Goal: Find specific page/section: Find specific page/section

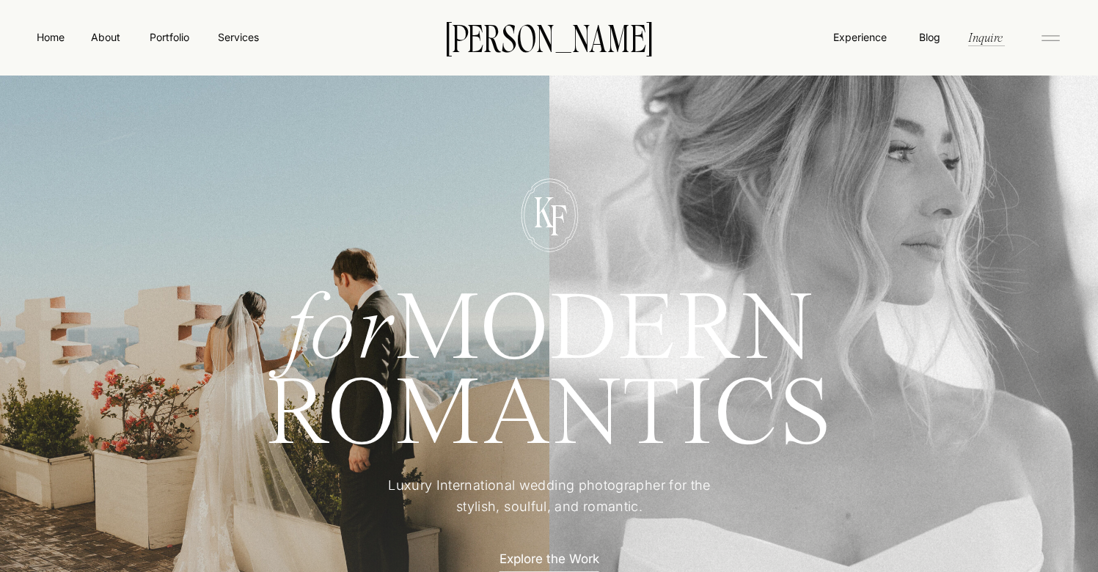
click at [1053, 36] on icon at bounding box center [1050, 37] width 29 height 23
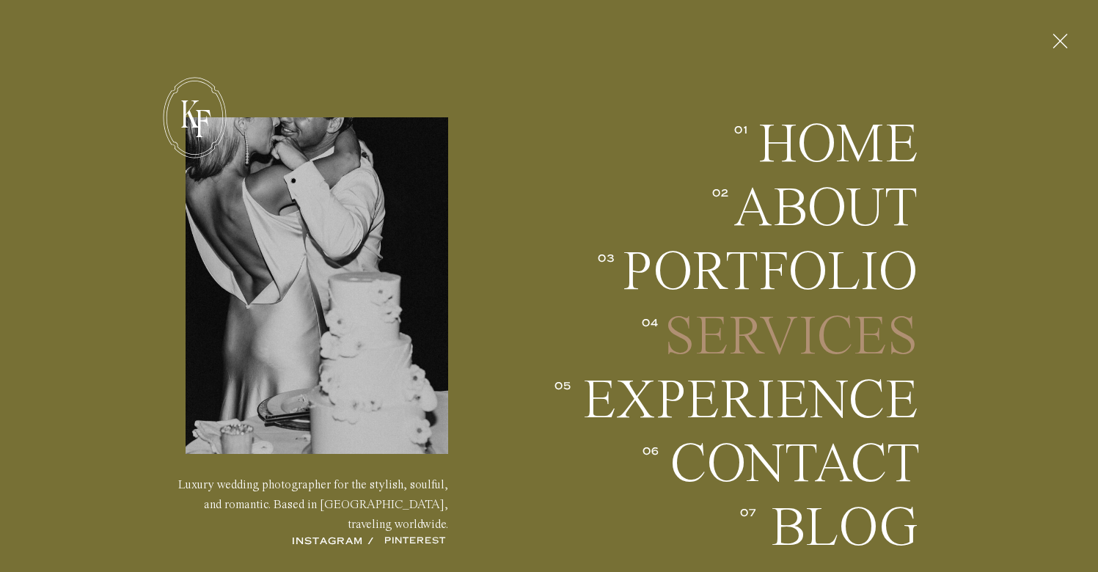
click at [781, 326] on h2 "Services" at bounding box center [789, 337] width 258 height 54
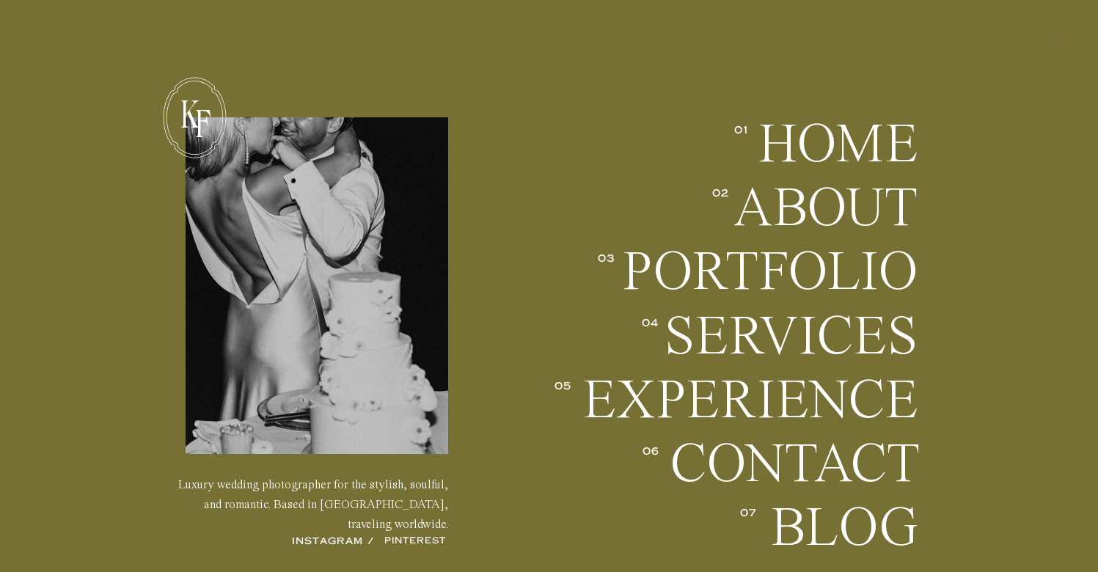
click at [1059, 40] on polygon at bounding box center [1060, 41] width 15 height 15
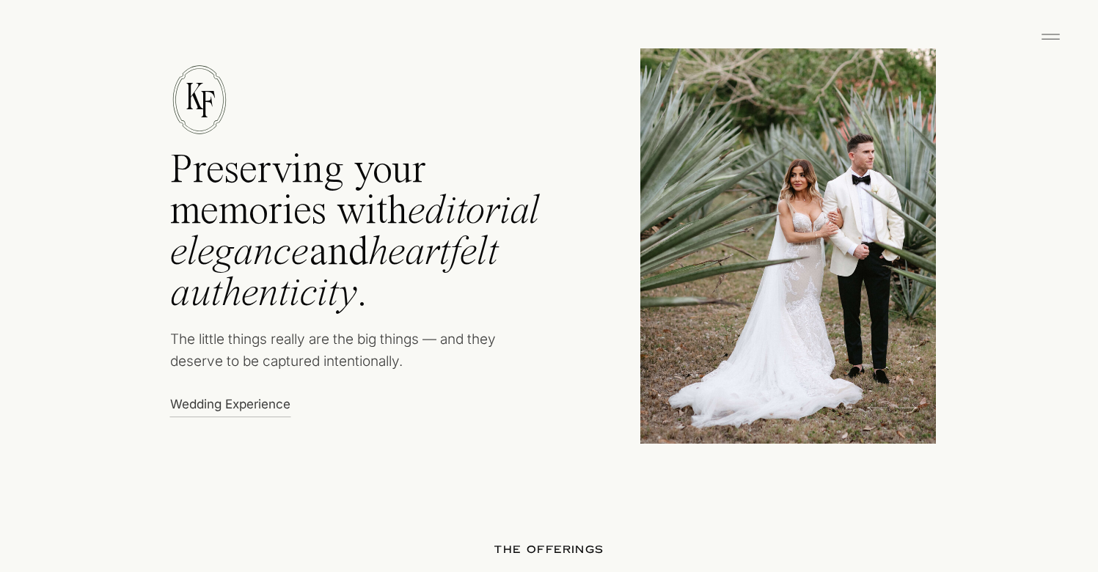
scroll to position [756, 0]
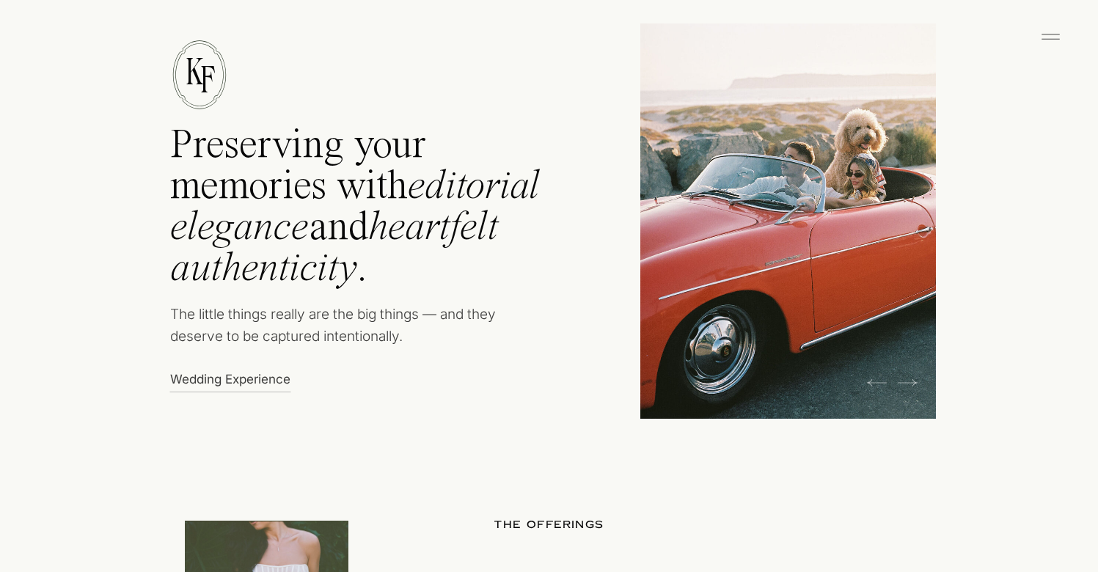
click at [886, 382] on icon at bounding box center [877, 383] width 20 height 22
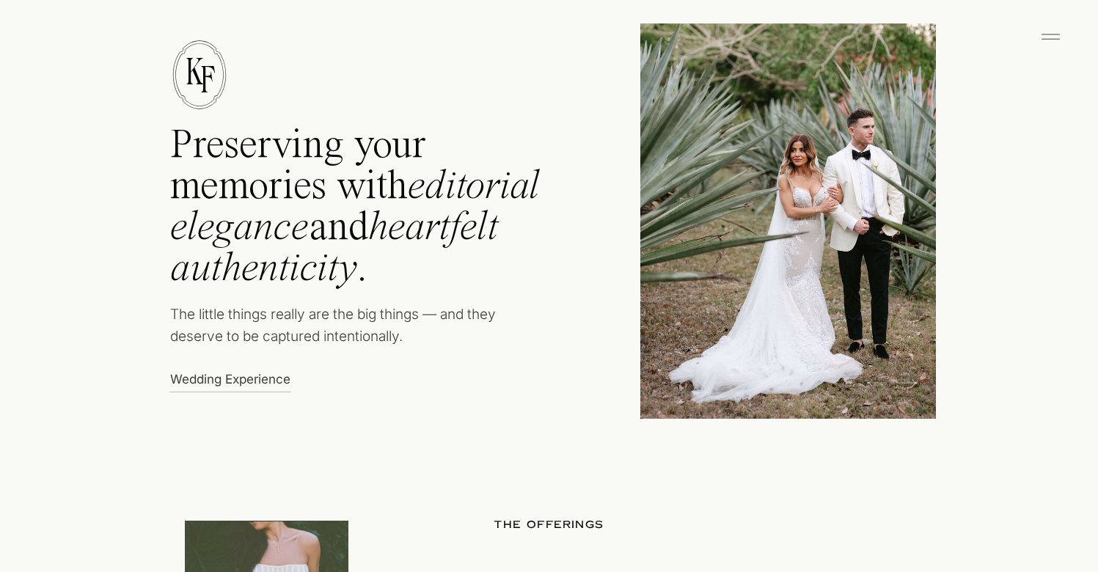
click at [875, 383] on icon at bounding box center [877, 383] width 20 height 22
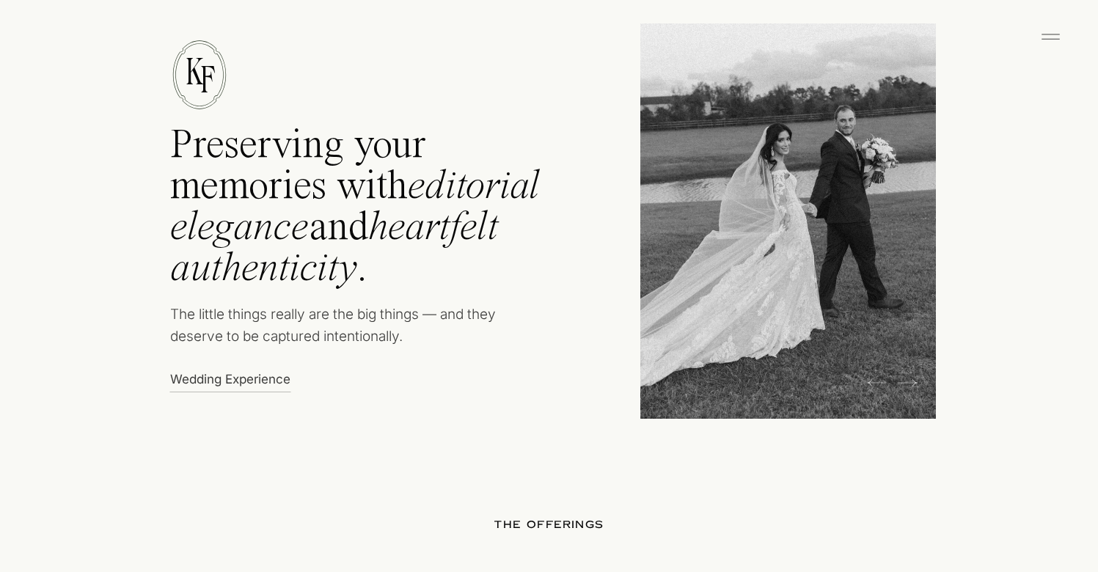
click at [875, 382] on icon at bounding box center [877, 383] width 20 height 22
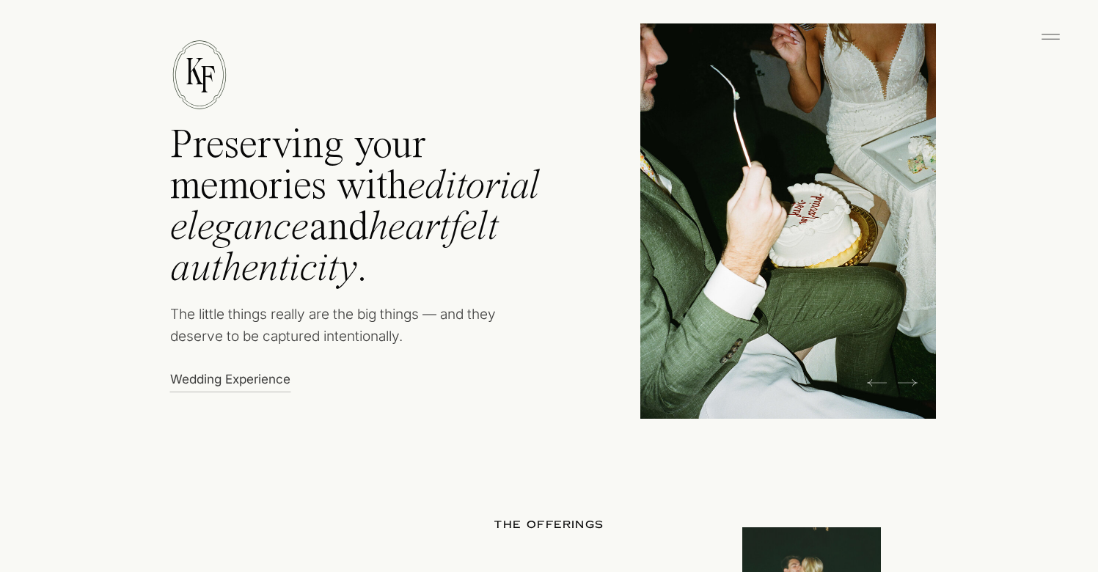
click at [875, 382] on icon at bounding box center [877, 383] width 20 height 22
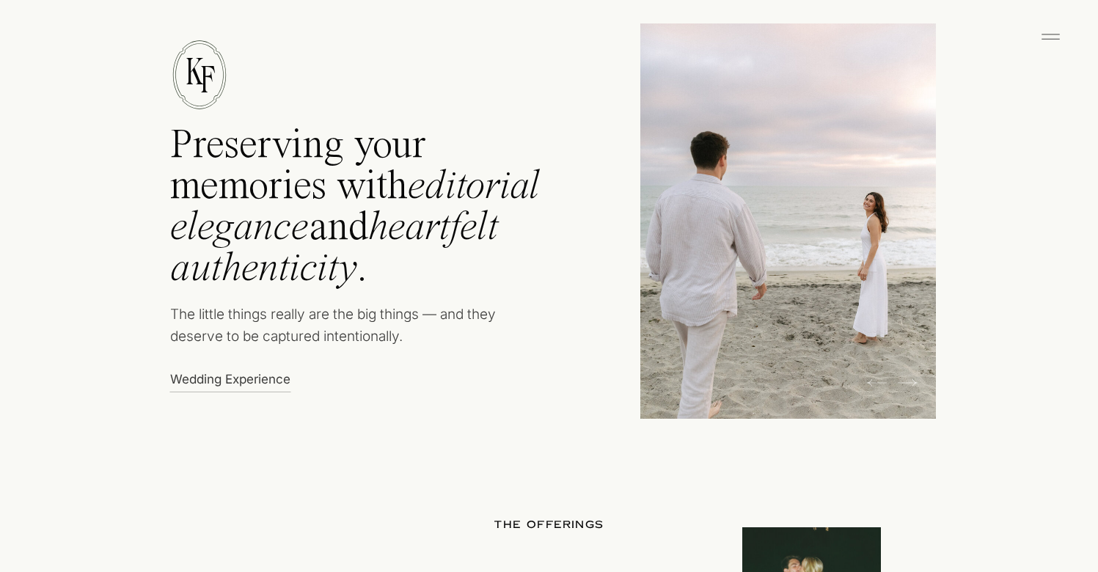
click at [875, 382] on icon at bounding box center [877, 383] width 20 height 22
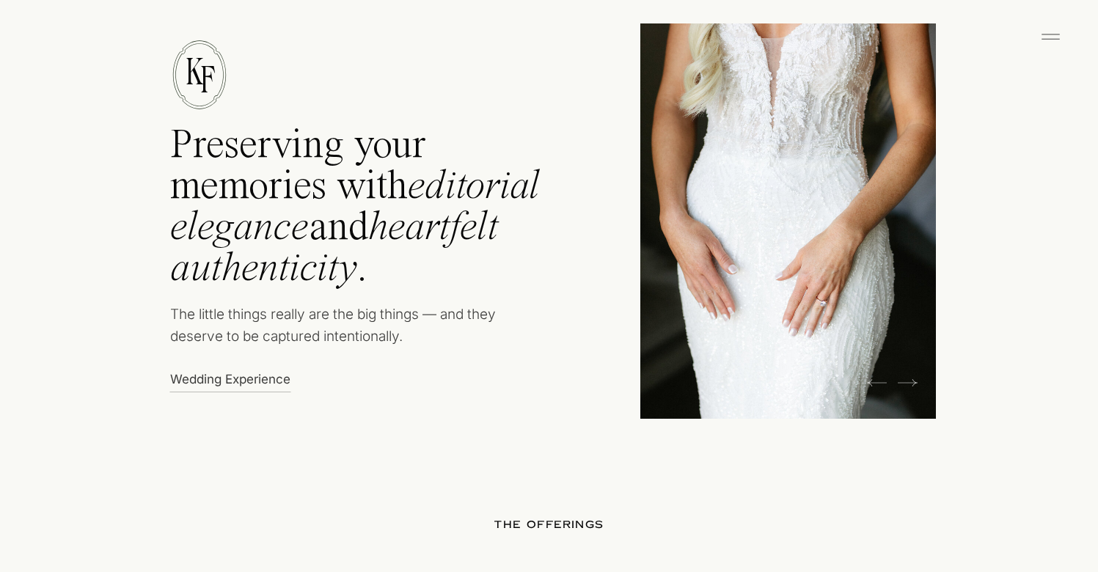
click at [875, 382] on icon at bounding box center [877, 383] width 20 height 22
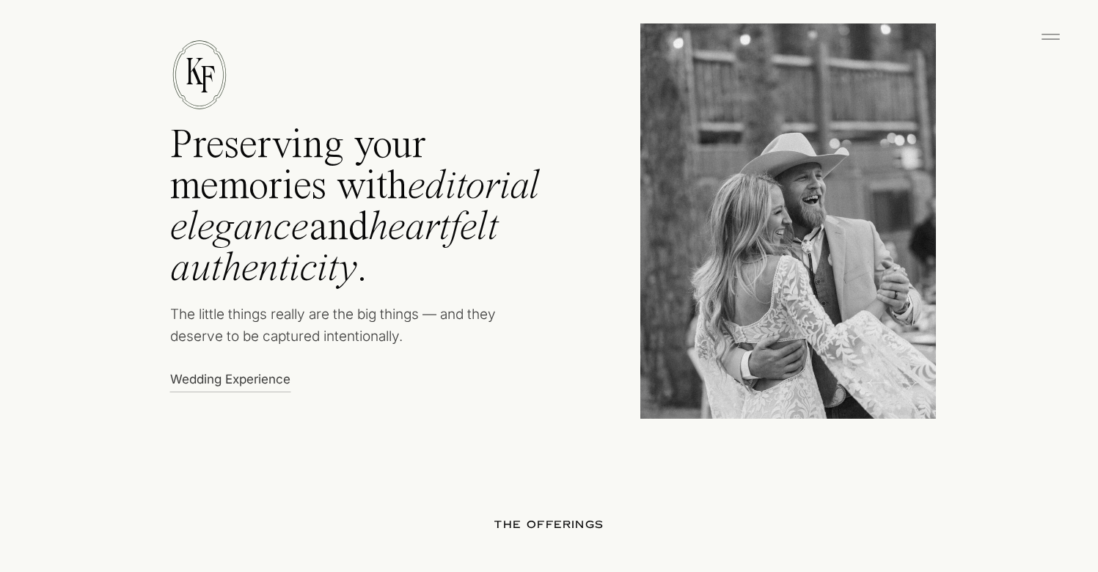
click at [875, 382] on icon at bounding box center [877, 383] width 20 height 22
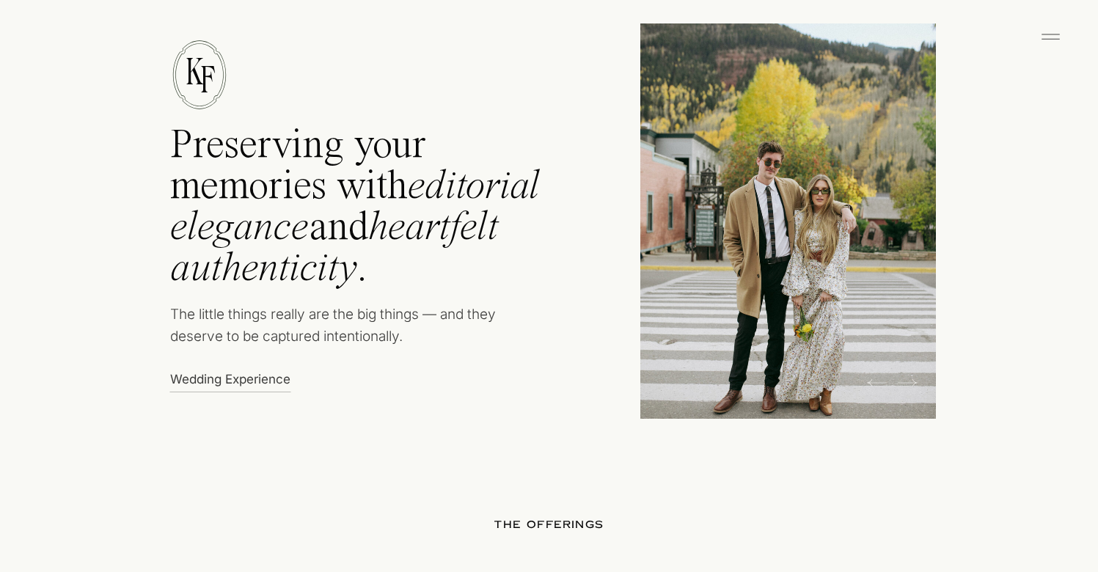
click at [875, 382] on icon at bounding box center [877, 383] width 20 height 22
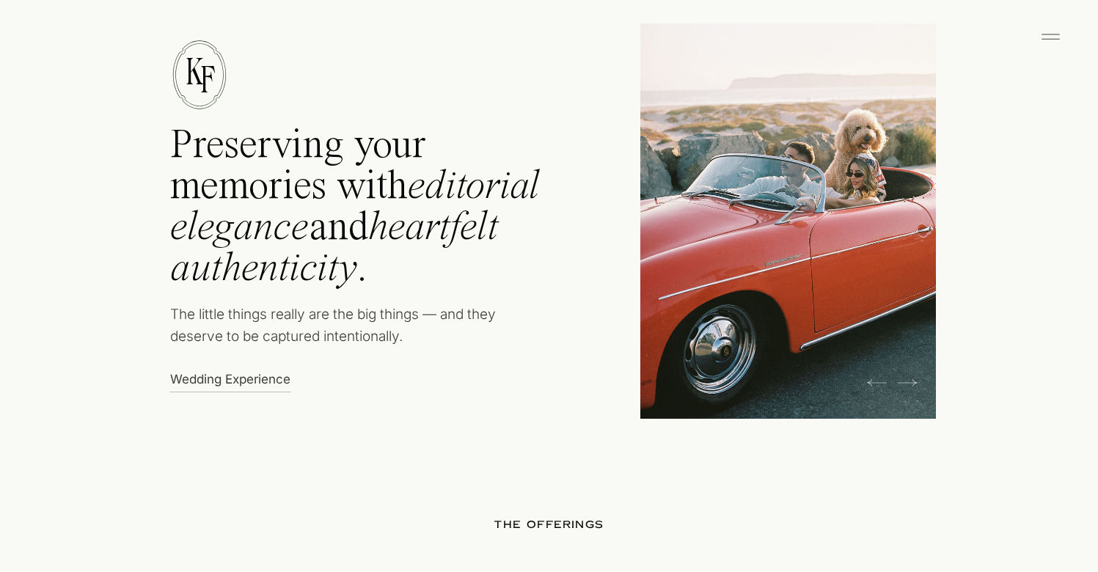
click at [875, 382] on icon at bounding box center [877, 383] width 20 height 22
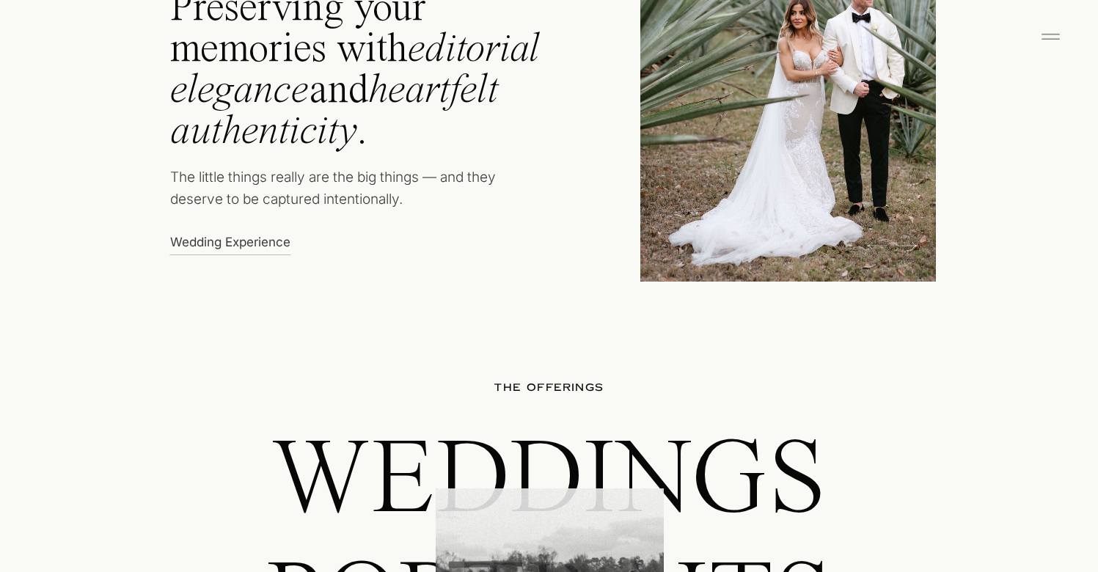
scroll to position [801, 0]
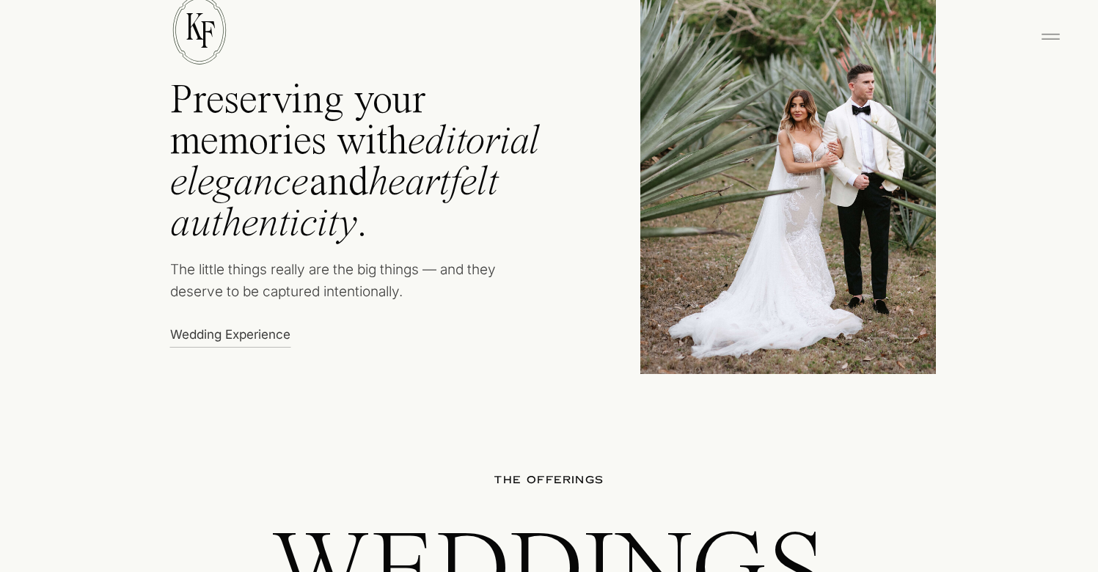
click at [234, 330] on p "Wedding Experience" at bounding box center [234, 333] width 128 height 15
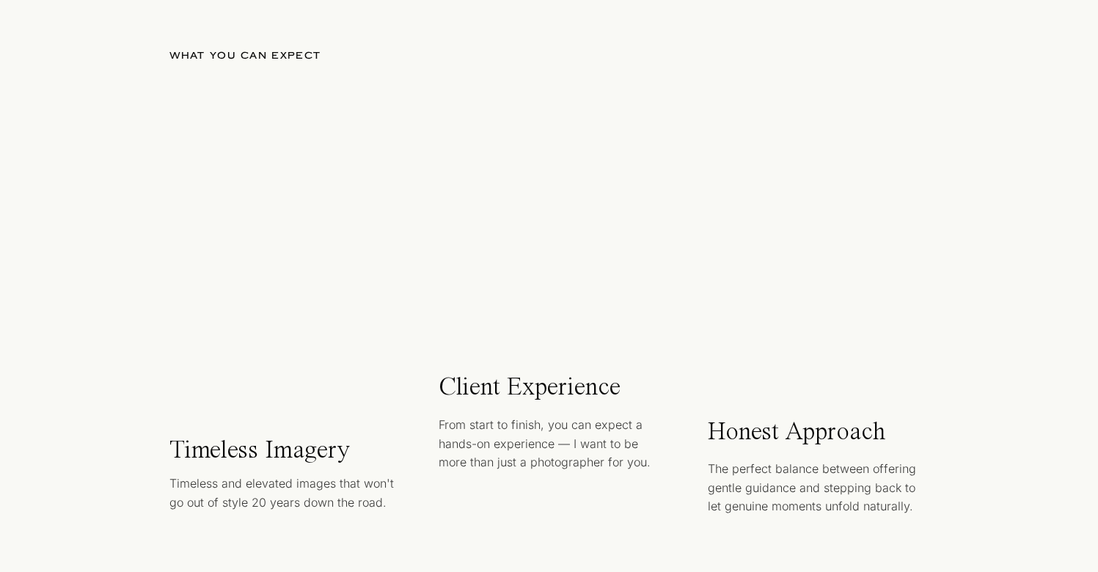
scroll to position [969, 0]
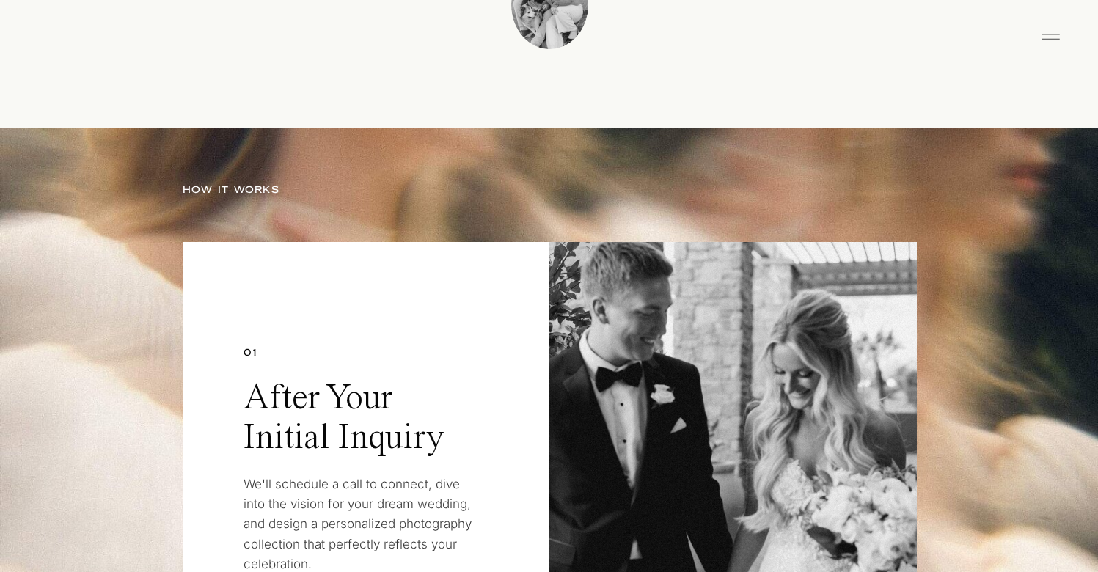
scroll to position [2975, 0]
